Goal: Transaction & Acquisition: Purchase product/service

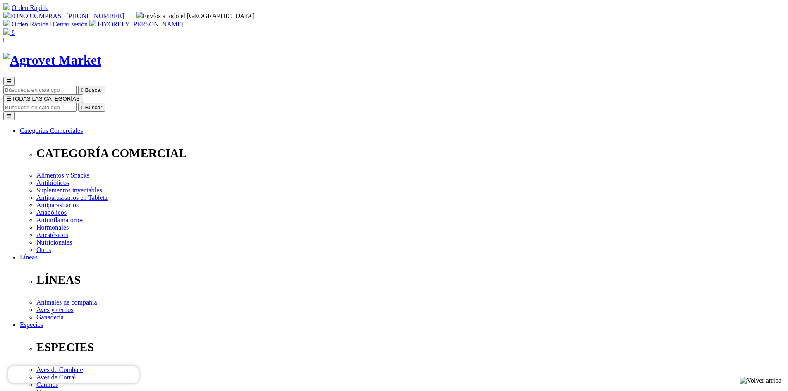
select select "367"
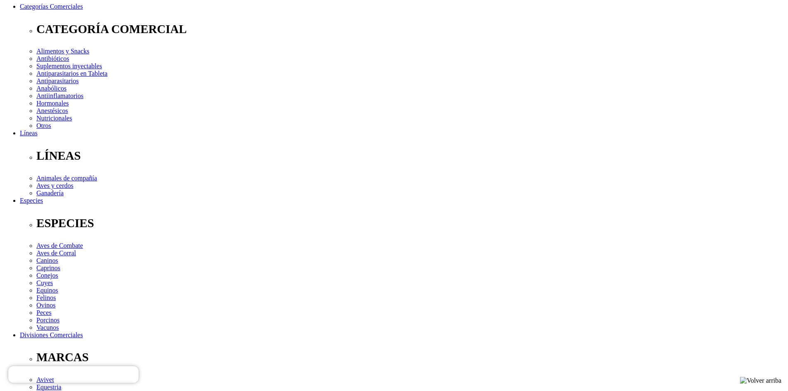
radio input "true"
select select "0"
select select "220"
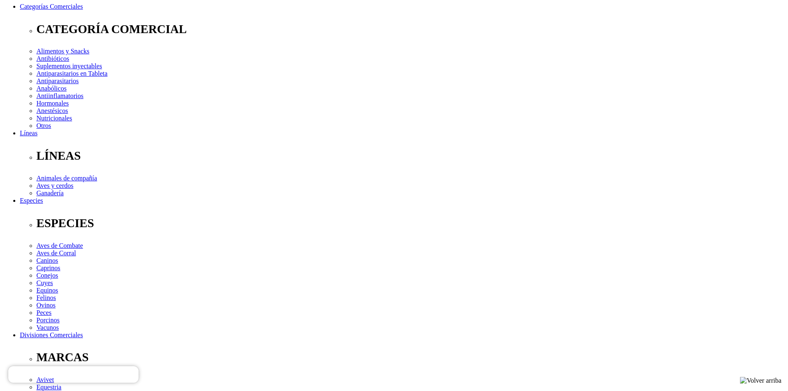
type input "4"
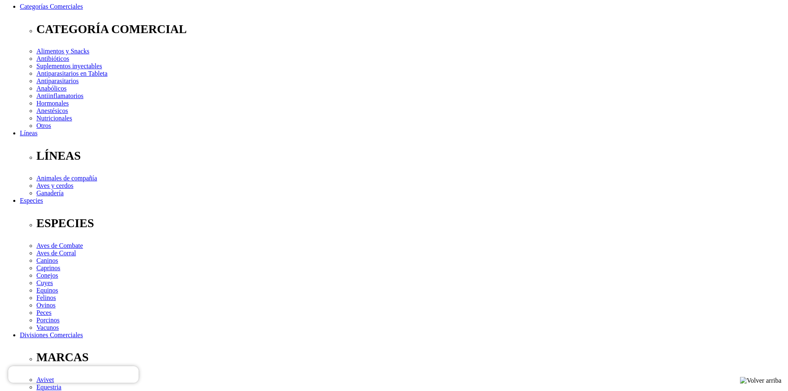
select select "220"
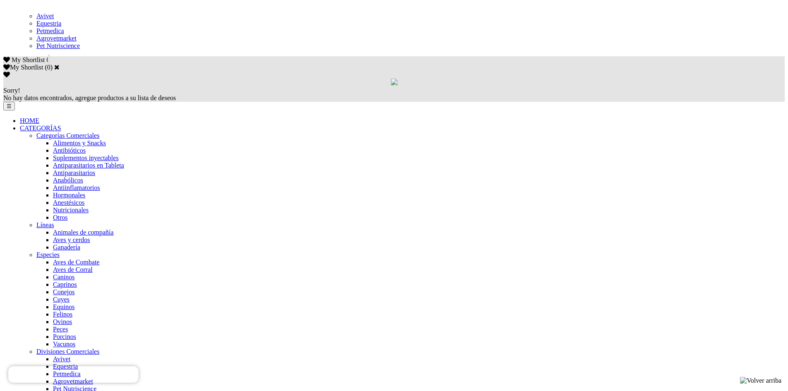
scroll to position [496, 0]
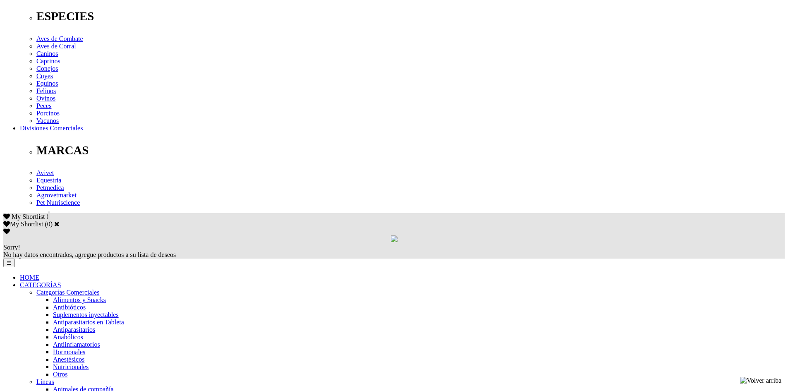
scroll to position [414, 0]
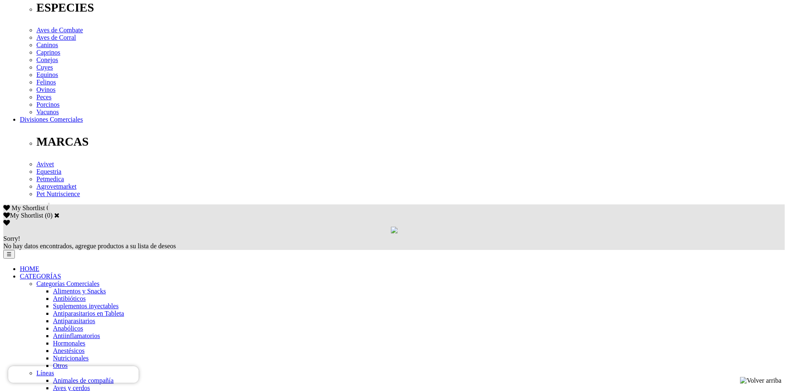
scroll to position [455, 0]
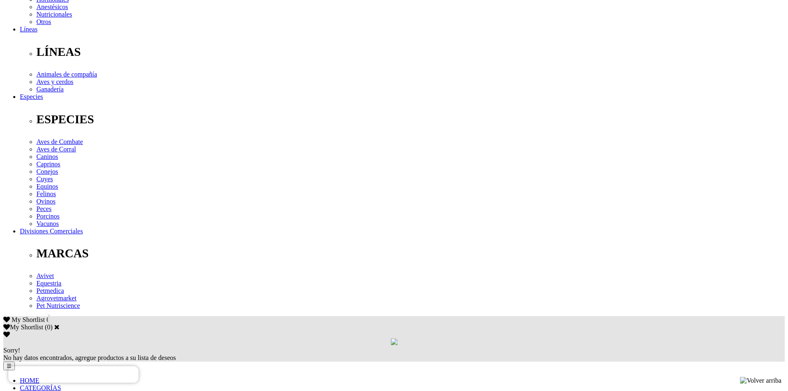
scroll to position [331, 0]
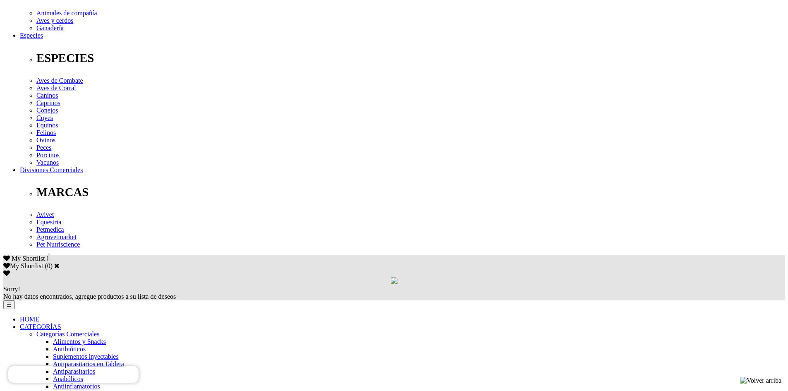
scroll to position [208, 0]
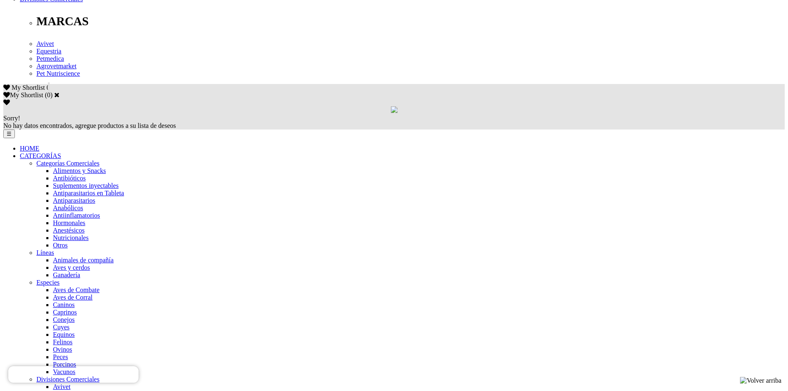
scroll to position [467, 0]
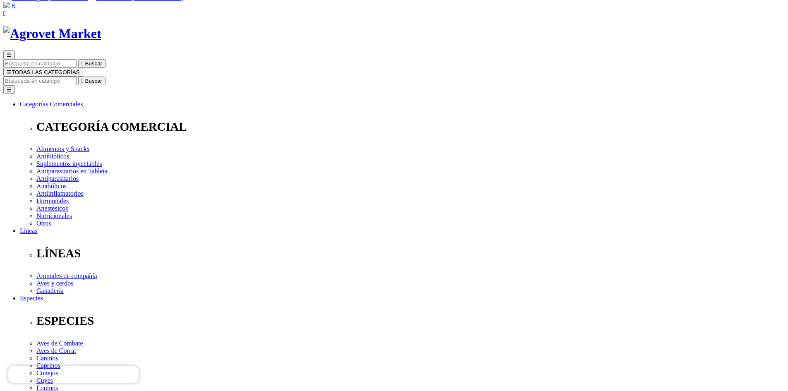
scroll to position [41, 0]
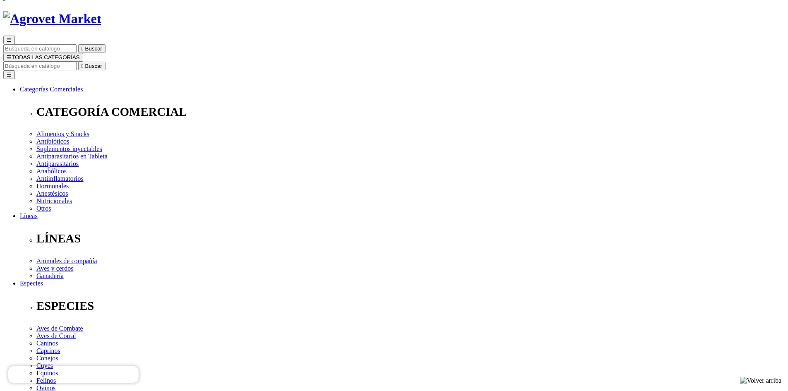
checkbox input "true"
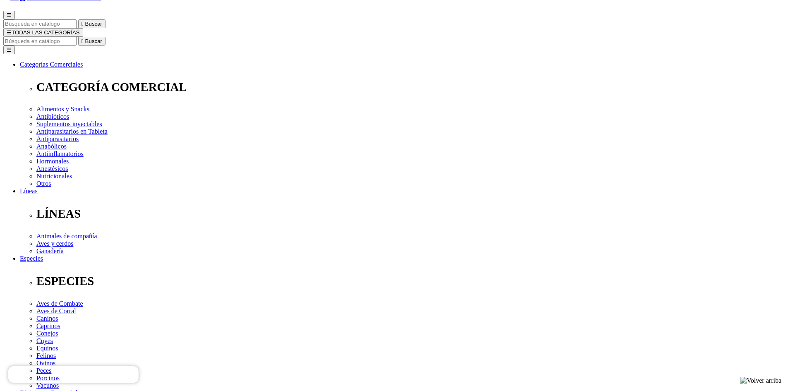
scroll to position [124, 0]
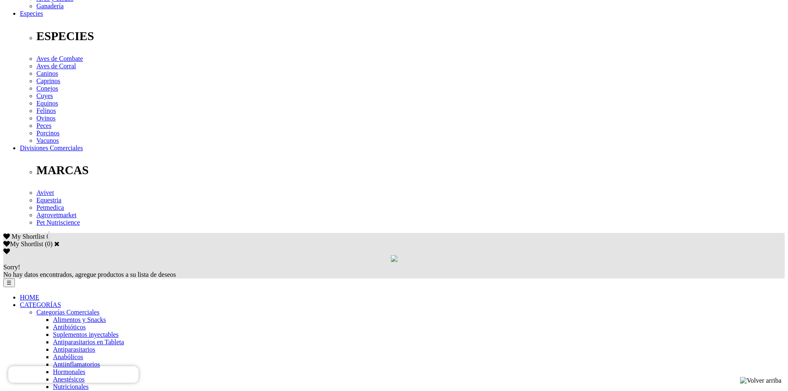
scroll to position [331, 0]
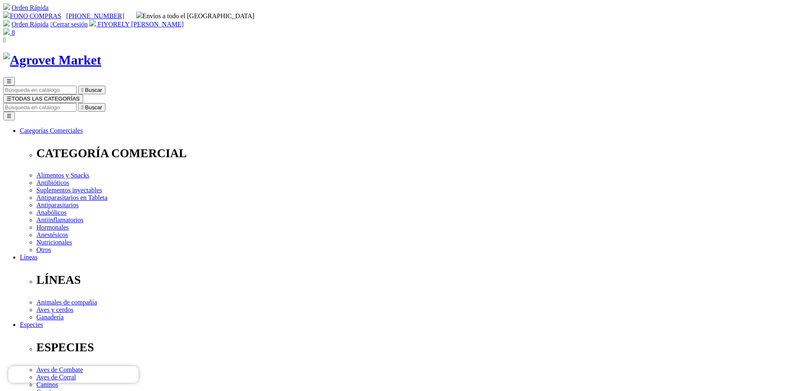
scroll to position [2, 0]
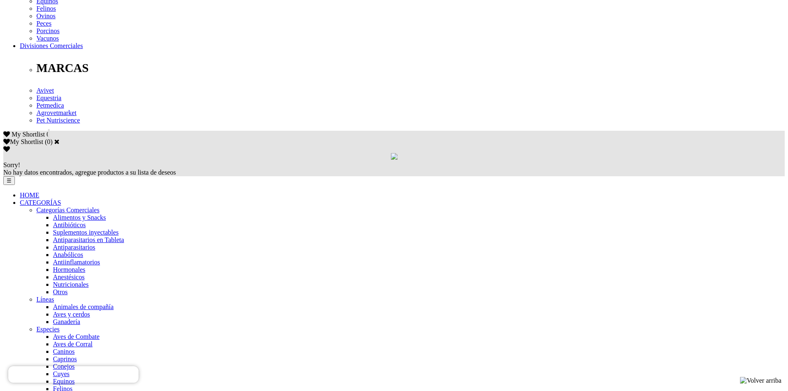
scroll to position [414, 0]
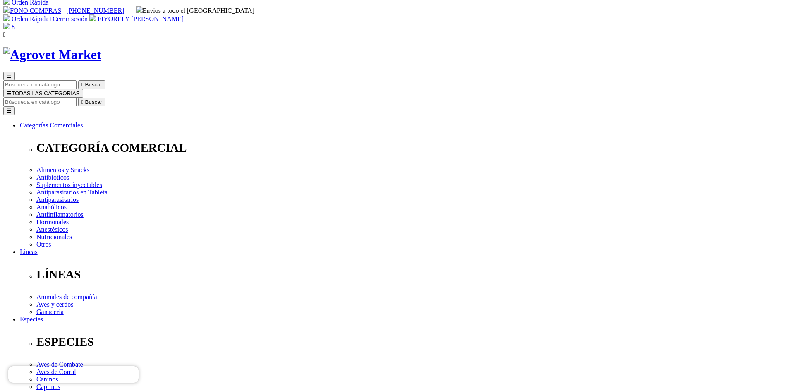
scroll to position [2, 0]
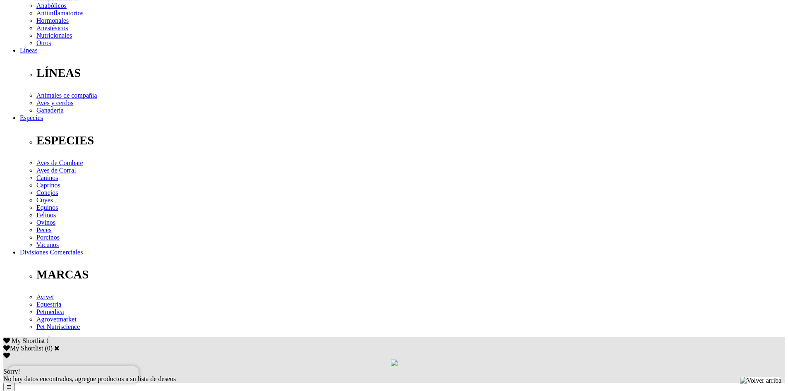
scroll to position [372, 0]
